Goal: Find specific page/section: Find specific page/section

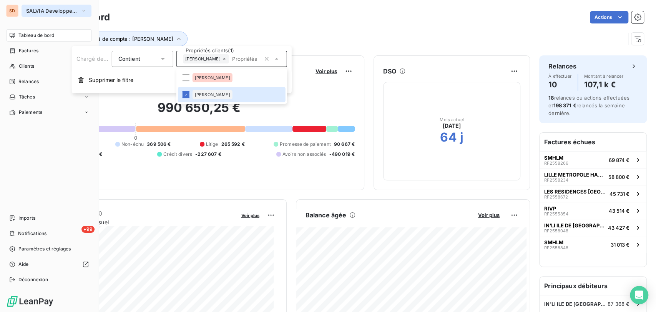
click at [83, 12] on icon "button" at bounding box center [84, 11] width 6 height 8
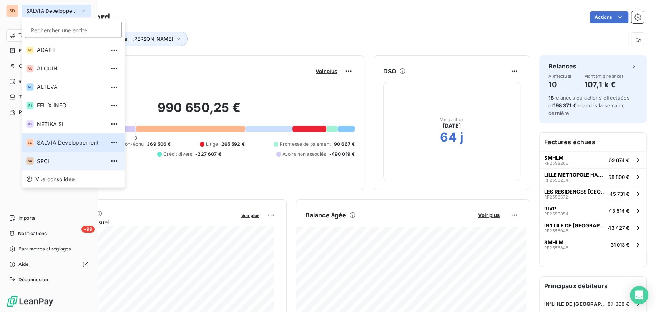
click at [45, 161] on span "SRCI" at bounding box center [71, 161] width 68 height 8
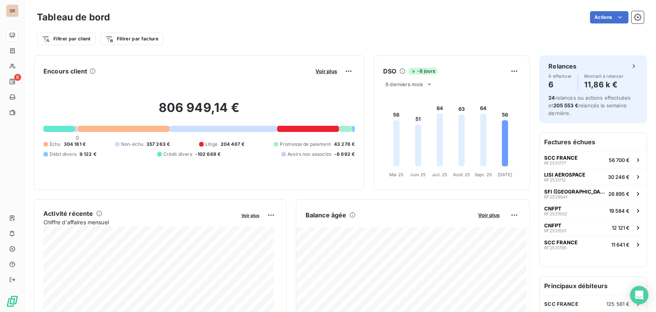
click at [353, 181] on div "Encours client Voir plus 806 949,14 € 0 Échu 304 181 € Non-échu 357 263 € Litig…" at bounding box center [199, 122] width 331 height 135
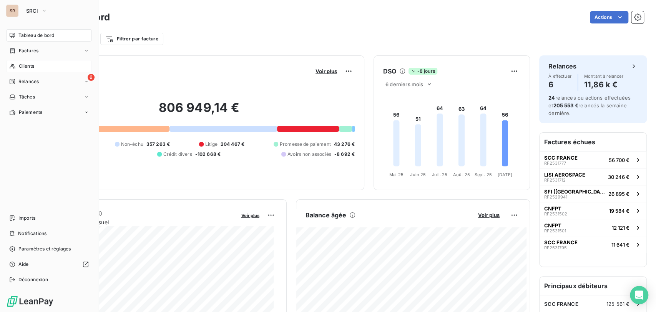
click at [17, 66] on div "Clients" at bounding box center [49, 66] width 86 height 12
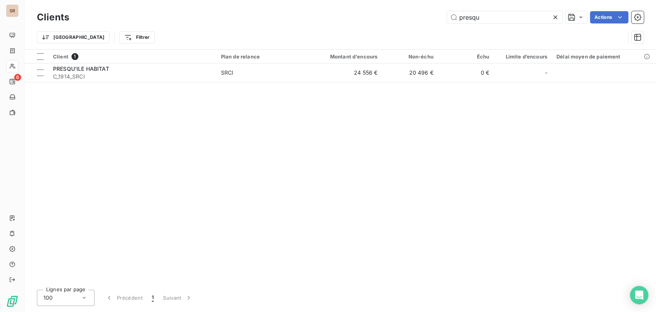
type input "presqu"
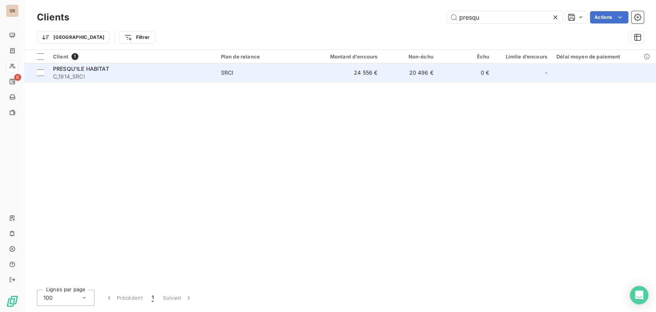
click at [70, 67] on span "PRESQU'ILE HABITAT" at bounding box center [81, 68] width 56 height 7
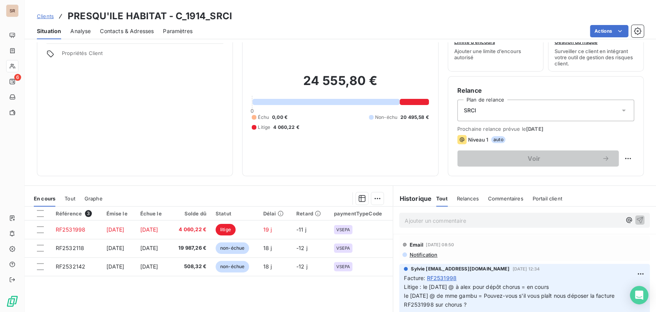
scroll to position [43, 0]
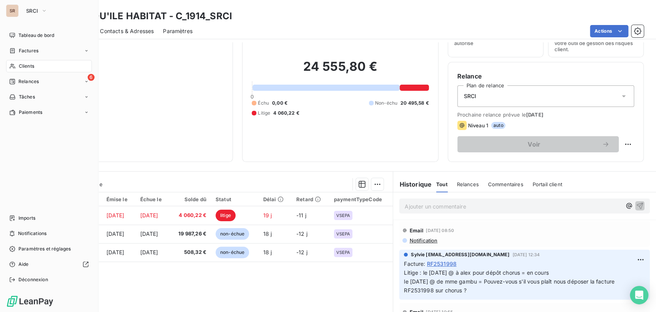
click at [12, 63] on icon at bounding box center [12, 66] width 7 height 6
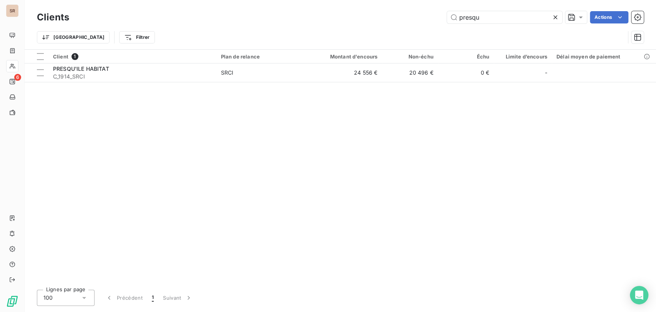
drag, startPoint x: 483, startPoint y: 17, endPoint x: 427, endPoint y: 14, distance: 56.6
click at [428, 14] on div "presqu Actions" at bounding box center [361, 17] width 566 height 12
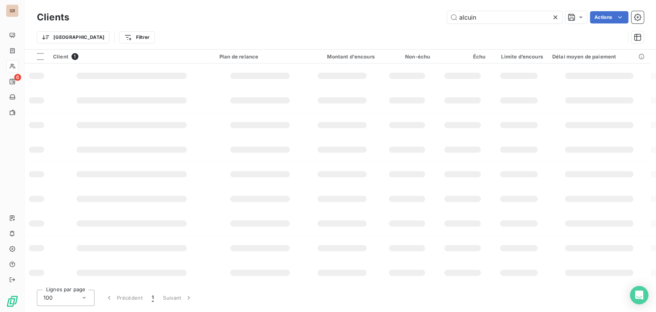
type input "alcuin"
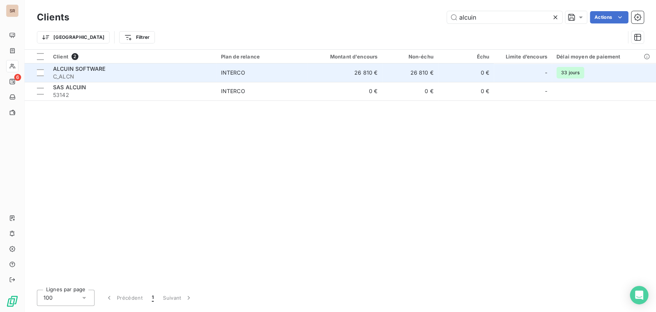
click at [69, 69] on span "ALCUIN SOFTWARE" at bounding box center [79, 68] width 52 height 7
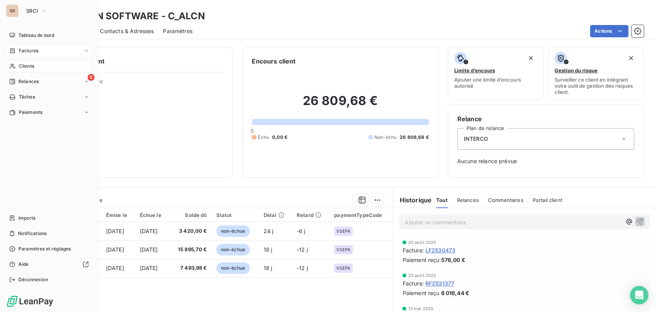
drag, startPoint x: 15, startPoint y: 51, endPoint x: 20, endPoint y: 51, distance: 5.4
click at [15, 51] on icon at bounding box center [12, 51] width 7 height 6
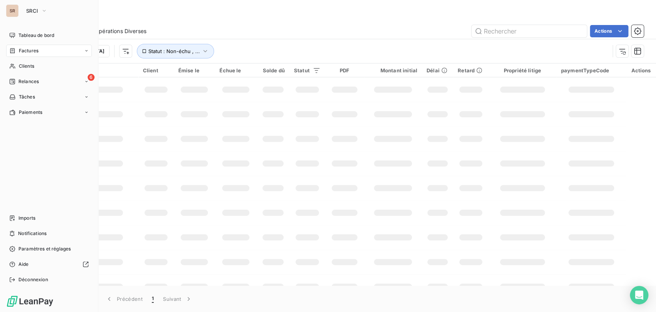
click at [14, 50] on icon at bounding box center [12, 51] width 7 height 6
click at [22, 50] on span "Factures" at bounding box center [29, 50] width 20 height 7
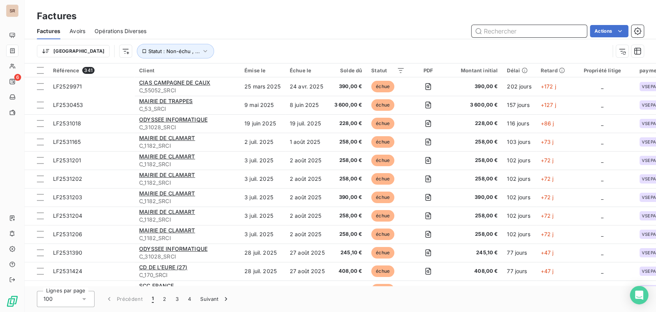
click at [490, 32] on input "text" at bounding box center [529, 31] width 115 height 12
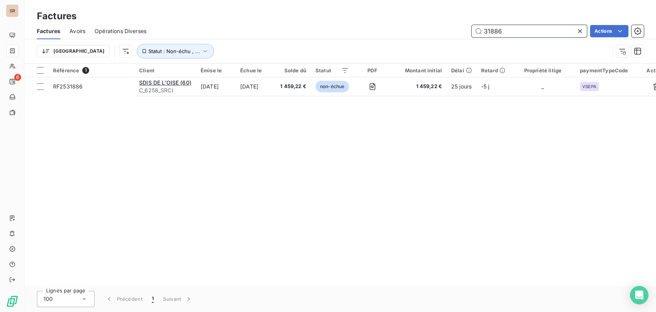
click at [505, 32] on input "31886" at bounding box center [529, 31] width 115 height 12
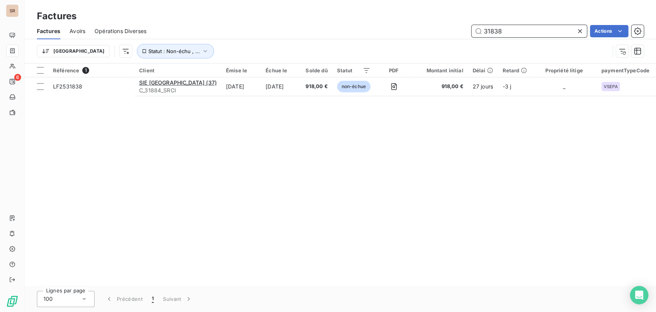
click at [512, 28] on input "31838" at bounding box center [529, 31] width 115 height 12
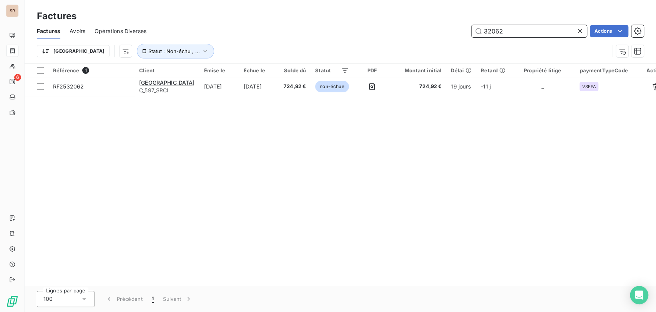
click at [508, 32] on input "32062" at bounding box center [529, 31] width 115 height 12
click at [506, 30] on input "32107" at bounding box center [529, 31] width 115 height 12
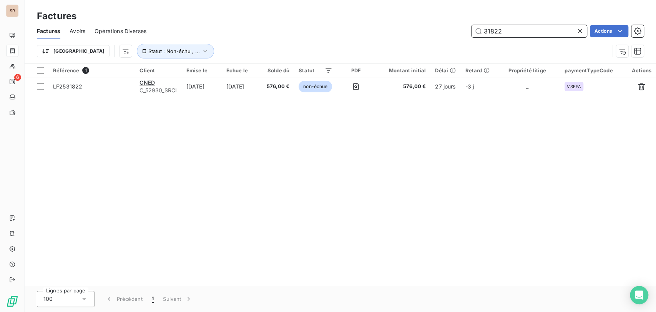
click at [513, 33] on input "31822" at bounding box center [529, 31] width 115 height 12
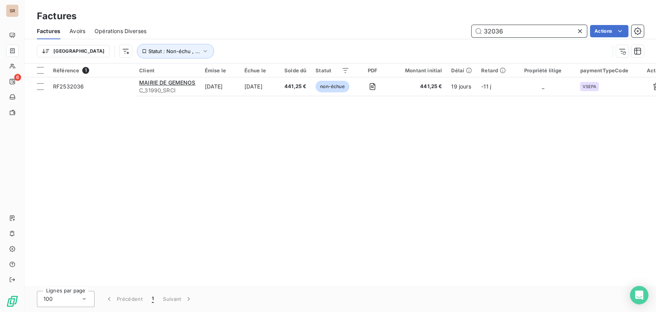
click at [514, 36] on input "32036" at bounding box center [529, 31] width 115 height 12
click at [517, 31] on input "32095" at bounding box center [529, 31] width 115 height 12
click at [504, 32] on input "31203" at bounding box center [529, 31] width 115 height 12
click at [505, 31] on input "31930" at bounding box center [529, 31] width 115 height 12
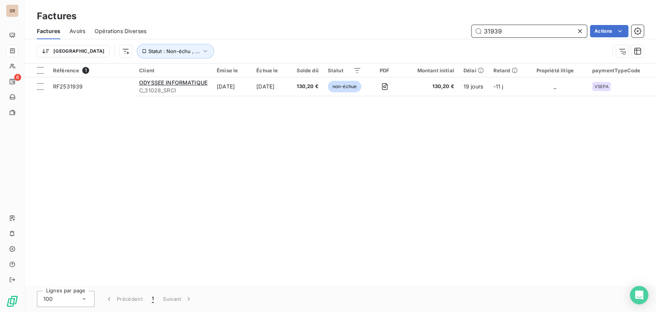
click at [498, 28] on input "31939" at bounding box center [529, 31] width 115 height 12
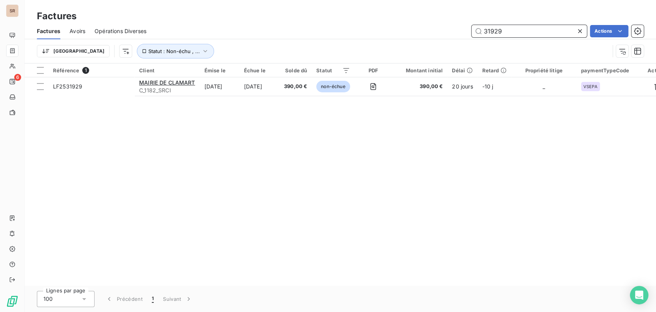
click at [514, 33] on input "31929" at bounding box center [529, 31] width 115 height 12
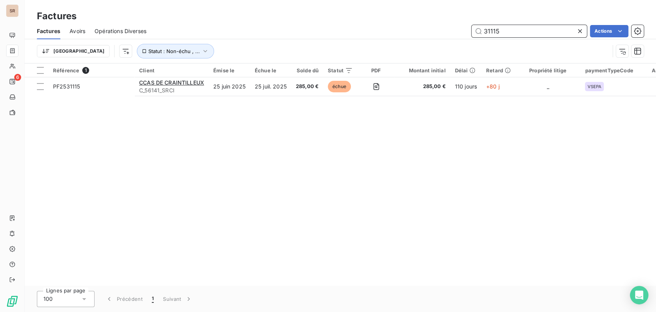
click at [516, 28] on input "31115" at bounding box center [529, 31] width 115 height 12
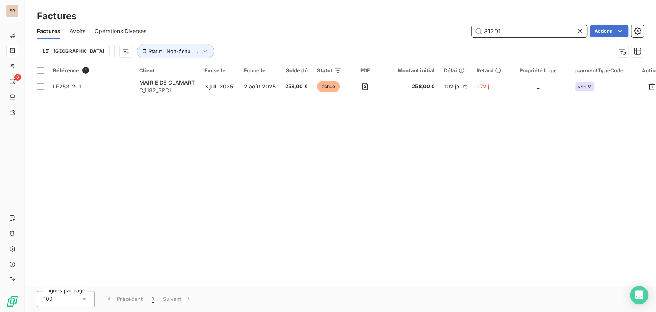
click at [504, 33] on input "31201" at bounding box center [529, 31] width 115 height 12
click at [514, 29] on input "31206" at bounding box center [529, 31] width 115 height 12
click at [506, 31] on input "31204" at bounding box center [529, 31] width 115 height 12
click at [513, 28] on input "31165" at bounding box center [529, 31] width 115 height 12
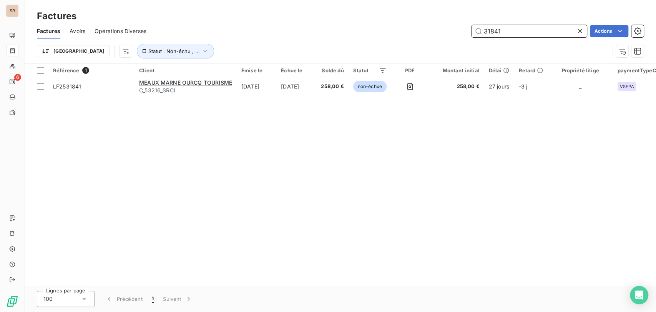
click at [504, 31] on input "31841" at bounding box center [529, 31] width 115 height 12
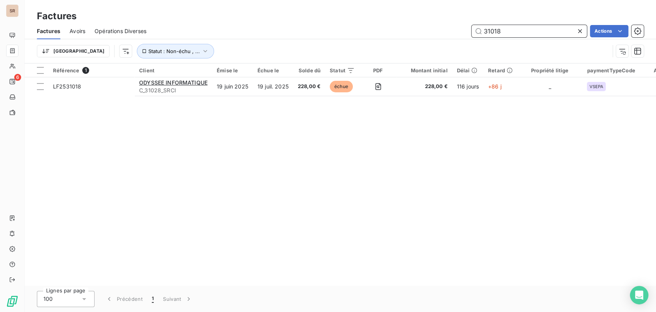
click at [506, 33] on input "31018" at bounding box center [529, 31] width 115 height 12
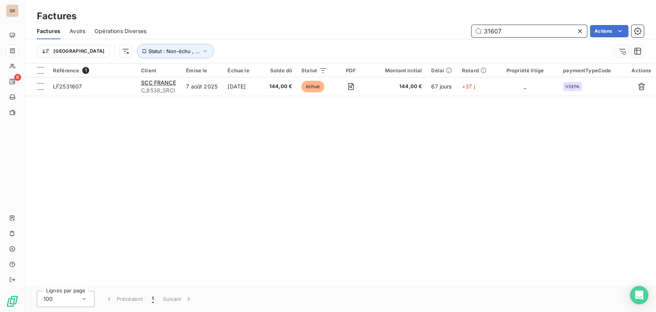
click at [512, 32] on input "31607" at bounding box center [529, 31] width 115 height 12
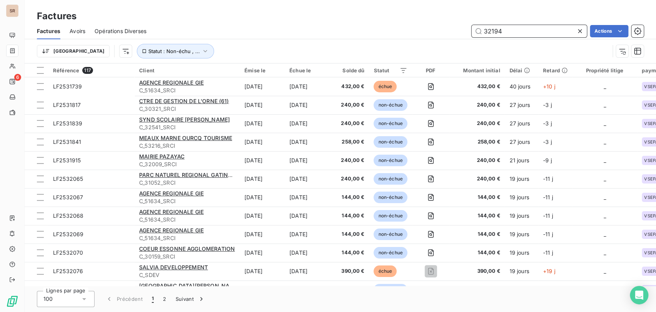
type input "32194"
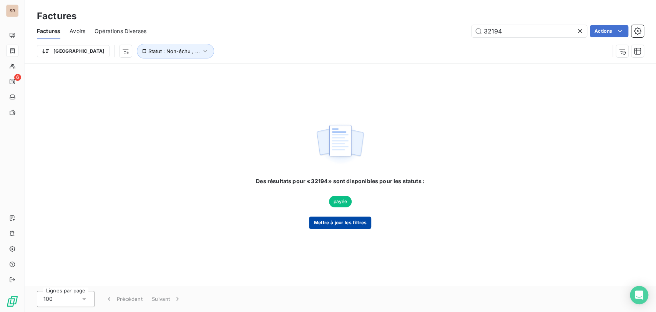
click at [330, 223] on button "Mettre à jour les filtres" at bounding box center [340, 222] width 62 height 12
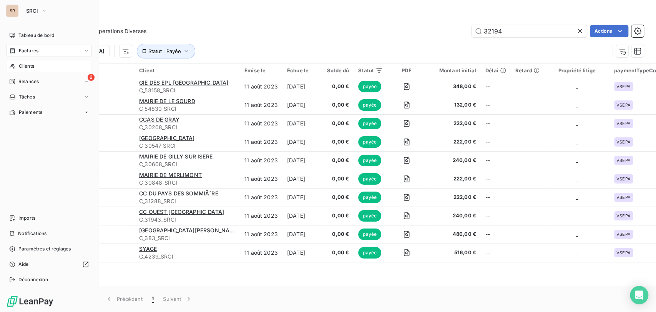
click at [13, 65] on icon at bounding box center [12, 66] width 7 height 6
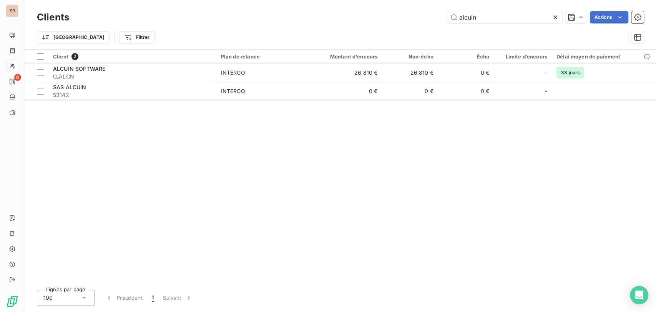
drag, startPoint x: 479, startPoint y: 17, endPoint x: 408, endPoint y: 19, distance: 71.2
click at [408, 19] on div "alcuin Actions" at bounding box center [361, 17] width 566 height 12
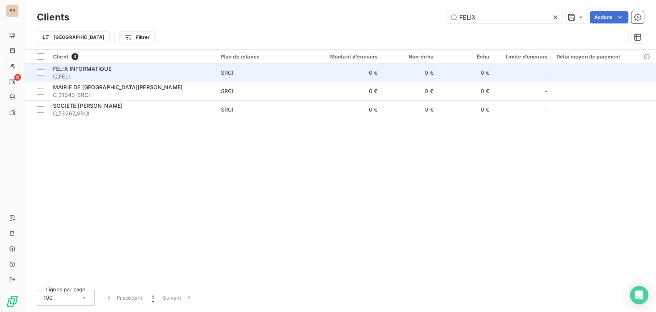
type input "FELIX"
click at [104, 68] on span "FELIX INFORMATIQUE" at bounding box center [82, 68] width 58 height 7
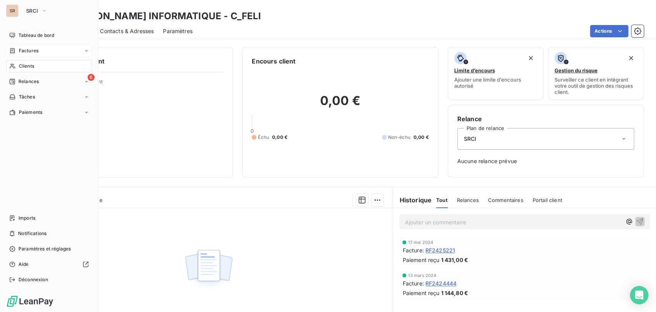
click at [15, 50] on icon at bounding box center [12, 51] width 7 height 6
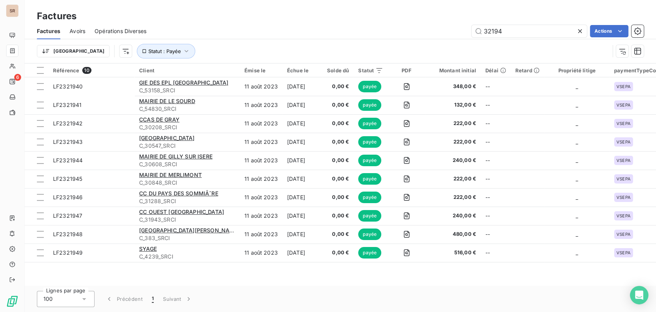
drag, startPoint x: 526, startPoint y: 31, endPoint x: 449, endPoint y: 28, distance: 76.9
click at [450, 28] on div "32194 Actions" at bounding box center [400, 31] width 488 height 12
type input "31665"
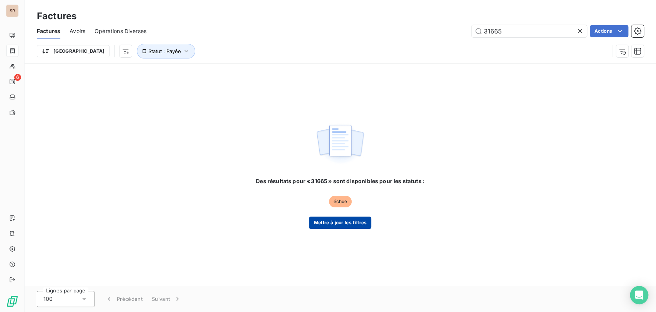
click at [339, 218] on button "Mettre à jour les filtres" at bounding box center [340, 222] width 62 height 12
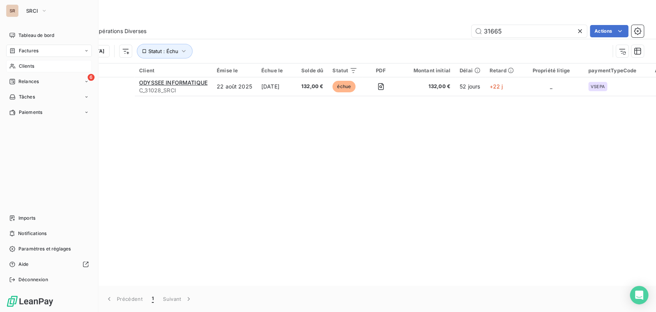
click at [19, 63] on span "Clients" at bounding box center [26, 66] width 15 height 7
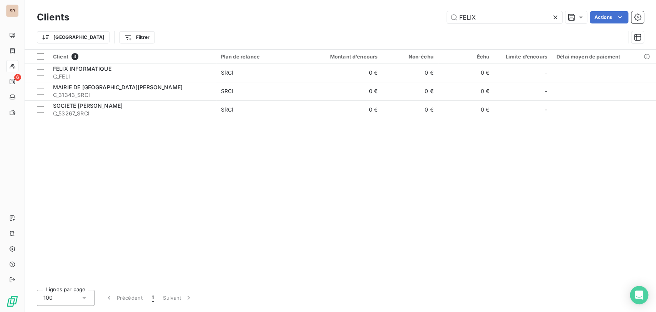
drag, startPoint x: 501, startPoint y: 19, endPoint x: 420, endPoint y: 19, distance: 81.9
click at [424, 19] on div "[PERSON_NAME] Actions" at bounding box center [361, 17] width 566 height 12
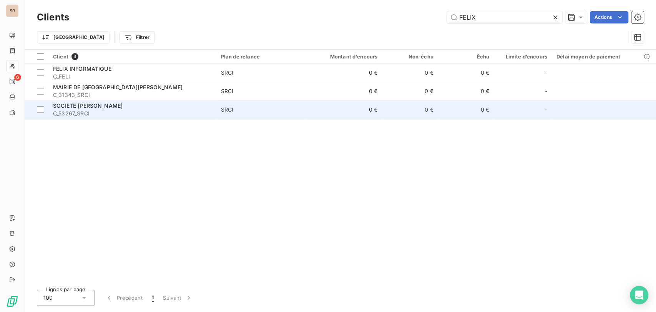
click at [77, 104] on span "SOCIETE [PERSON_NAME]" at bounding box center [88, 105] width 70 height 7
